Goal: Transaction & Acquisition: Purchase product/service

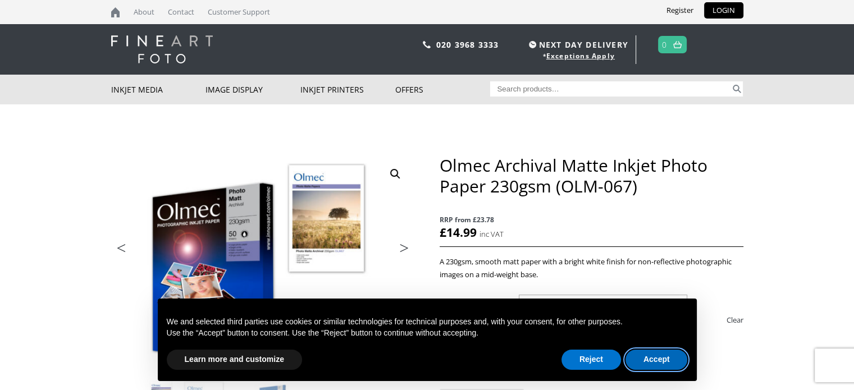
click at [649, 352] on button "Accept" at bounding box center [656, 360] width 62 height 20
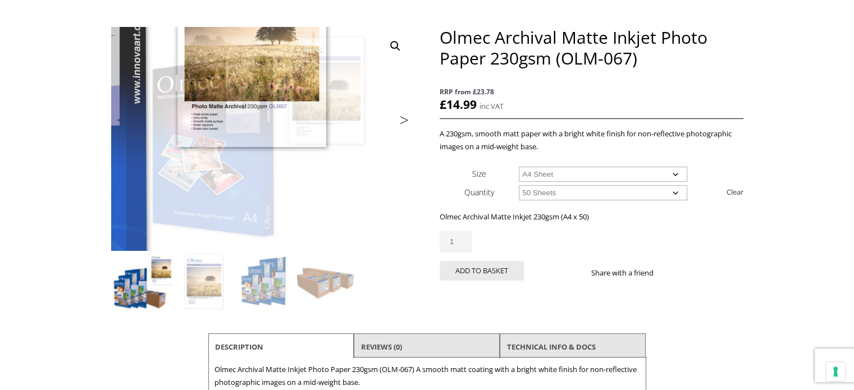
scroll to position [128, 0]
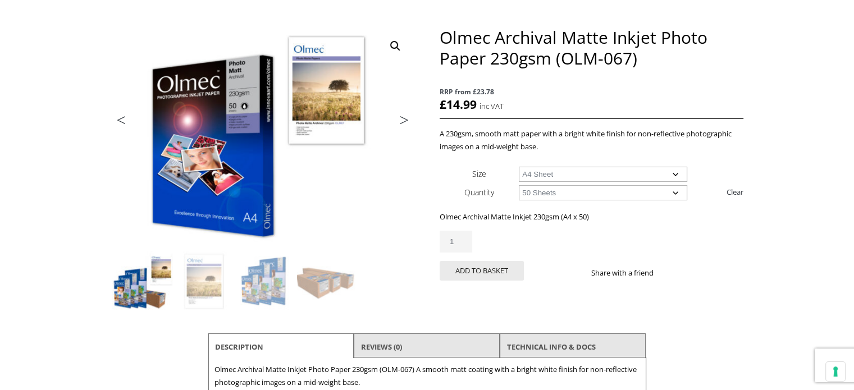
click at [557, 190] on select "Choose an option 50 Sheets 100 Sheets" at bounding box center [603, 192] width 168 height 15
select select "100-sheets"
click at [519, 185] on select "Choose an option 50 Sheets 100 Sheets" at bounding box center [603, 192] width 168 height 15
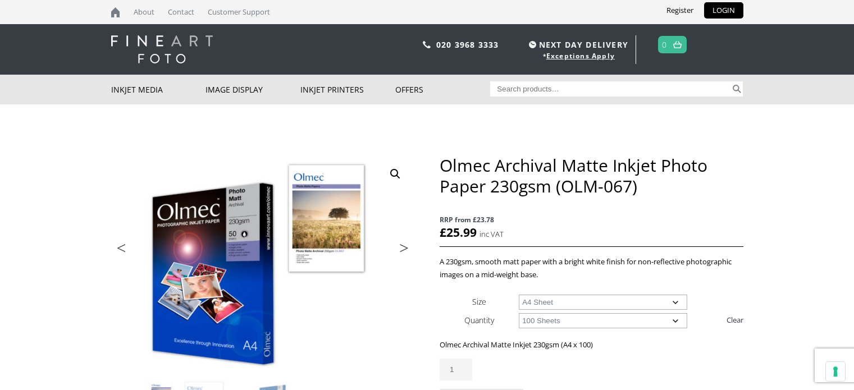
select select "100-sheets"
